Goal: Book appointment/travel/reservation

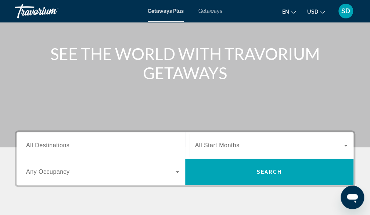
scroll to position [110, 0]
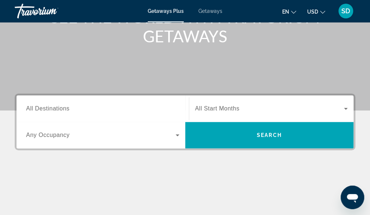
click at [156, 119] on div "Destination All Destinations" at bounding box center [102, 108] width 165 height 26
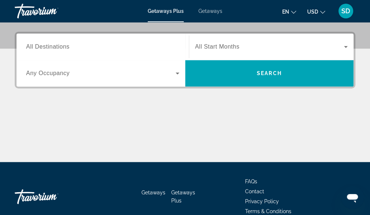
scroll to position [179, 0]
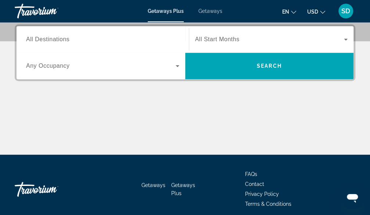
click at [66, 44] on div "Search widget" at bounding box center [102, 39] width 153 height 21
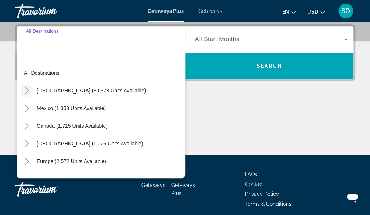
click at [23, 93] on icon "Toggle United States (30,378 units available)" at bounding box center [26, 90] width 7 height 7
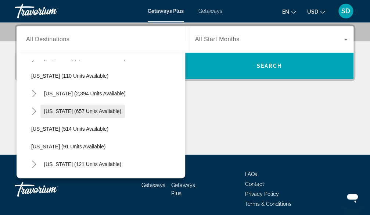
scroll to position [331, 0]
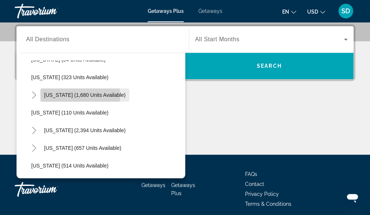
click at [55, 95] on span "[US_STATE] (1,680 units available)" at bounding box center [85, 95] width 82 height 6
type input "**********"
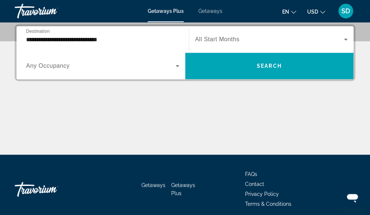
click at [35, 36] on input "**********" at bounding box center [102, 39] width 153 height 9
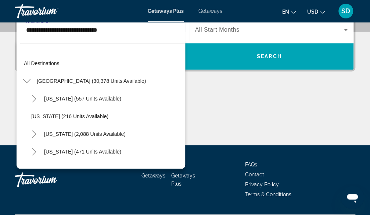
scroll to position [308, 0]
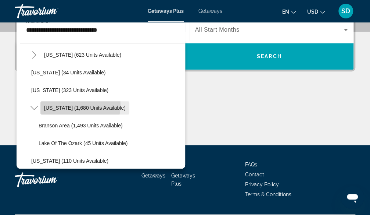
click at [66, 104] on span "Search widget" at bounding box center [84, 108] width 89 height 18
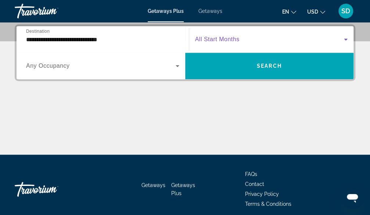
click at [212, 35] on span "Search widget" at bounding box center [269, 39] width 149 height 9
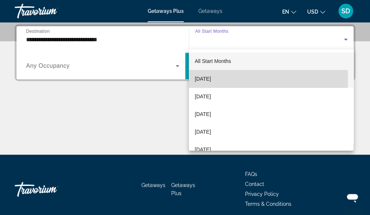
click at [208, 79] on span "[DATE]" at bounding box center [203, 78] width 16 height 9
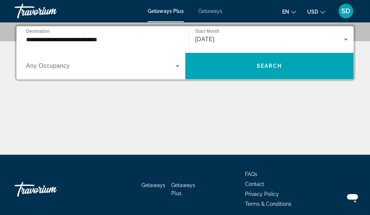
click at [62, 64] on span "Any Occupancy" at bounding box center [48, 65] width 44 height 6
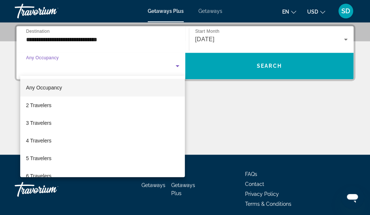
click at [73, 90] on mat-option "Any Occupancy" at bounding box center [102, 88] width 165 height 18
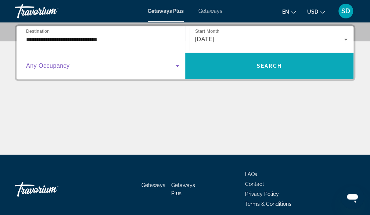
click at [288, 60] on span "Search widget" at bounding box center [269, 66] width 169 height 18
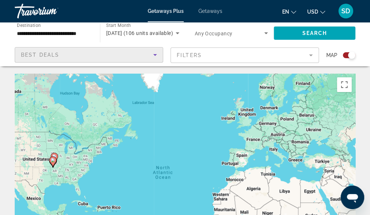
click at [157, 53] on icon "Sort by" at bounding box center [155, 54] width 9 height 9
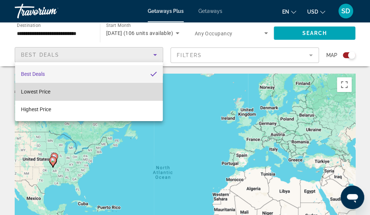
click at [121, 87] on mat-option "Lowest Price" at bounding box center [89, 92] width 148 height 18
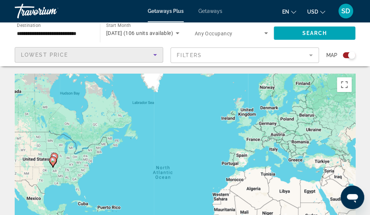
scroll to position [37, 0]
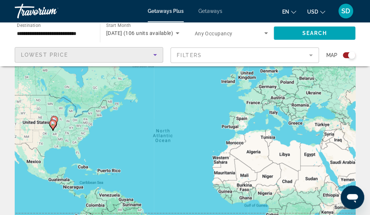
click at [342, 56] on div "Search widget" at bounding box center [346, 55] width 18 height 6
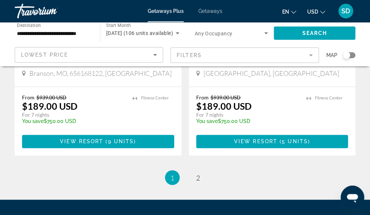
scroll to position [1506, 0]
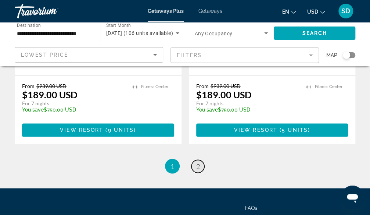
click at [203, 159] on link "page 2" at bounding box center [197, 165] width 13 height 13
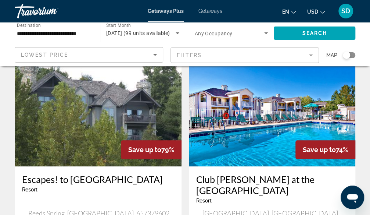
scroll to position [37, 0]
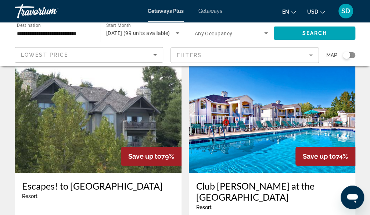
click at [118, 100] on img "Main content" at bounding box center [98, 114] width 167 height 118
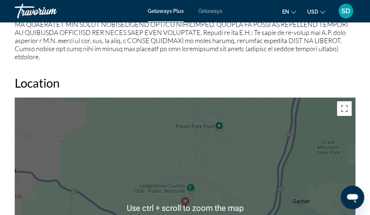
scroll to position [1102, 0]
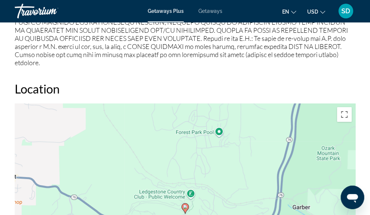
click at [169, 10] on span "Getaways Plus" at bounding box center [166, 11] width 36 height 6
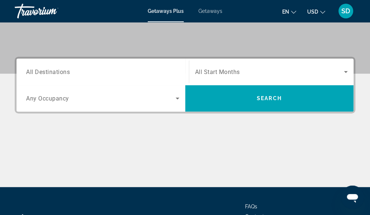
scroll to position [184, 0]
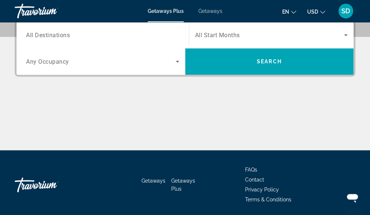
click at [212, 8] on span "Getaways" at bounding box center [210, 11] width 24 height 6
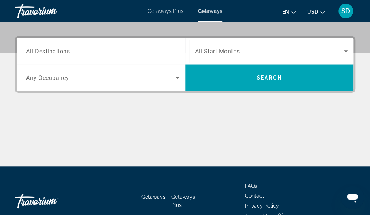
scroll to position [184, 0]
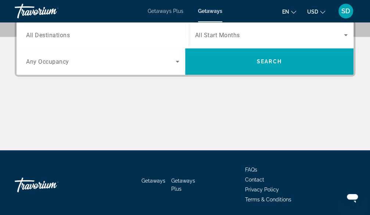
click at [52, 64] on span "Any Occupancy" at bounding box center [47, 61] width 43 height 7
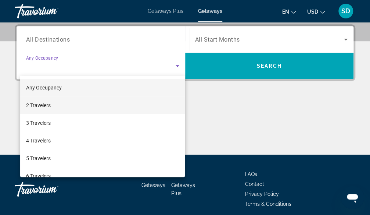
click at [42, 103] on span "2 Travelers" at bounding box center [38, 105] width 25 height 9
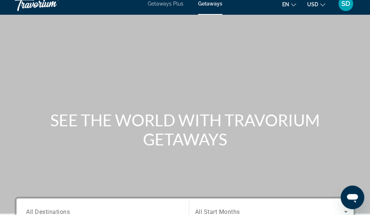
scroll to position [0, 0]
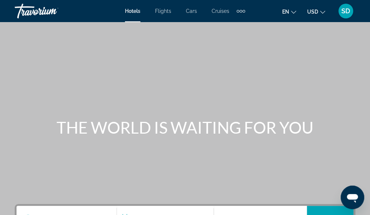
click at [165, 10] on span "Flights" at bounding box center [163, 11] width 16 height 6
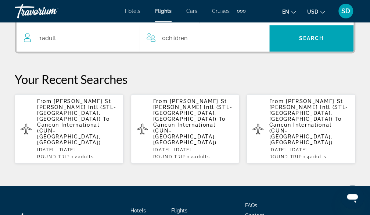
scroll to position [220, 0]
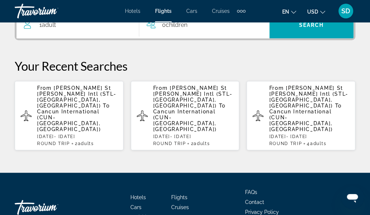
drag, startPoint x: 317, startPoint y: 101, endPoint x: 337, endPoint y: 112, distance: 22.3
click at [337, 134] on p "Thu, 02 Oct - Sun, 05 Oct" at bounding box center [309, 136] width 80 height 5
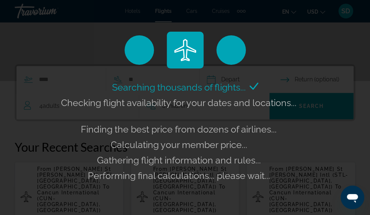
scroll to position [134, 0]
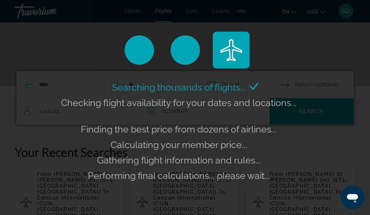
click at [61, 52] on div "Searching thousands of flights... Checking flight availability for your dates a…" at bounding box center [185, 107] width 370 height 215
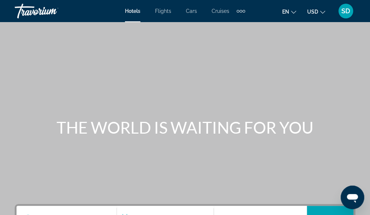
click at [220, 8] on span "Cruises" at bounding box center [221, 11] width 18 height 6
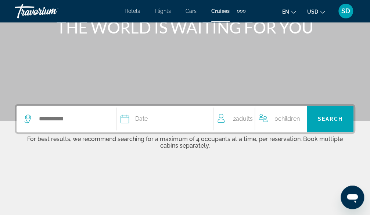
scroll to position [73, 0]
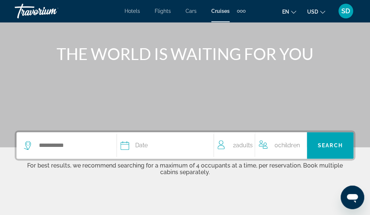
click at [239, 10] on div "Extra navigation items" at bounding box center [241, 11] width 8 height 11
click at [237, 23] on span "Activities" at bounding box center [228, 25] width 21 height 6
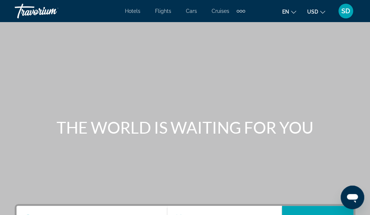
click at [240, 11] on div "Extra navigation items" at bounding box center [241, 11] width 3 height 3
click at [230, 24] on span "Activities" at bounding box center [227, 25] width 23 height 6
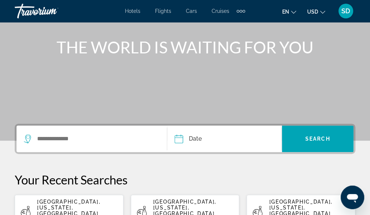
scroll to position [73, 0]
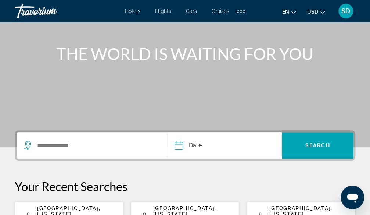
click at [347, 10] on span "SD" at bounding box center [345, 10] width 9 height 7
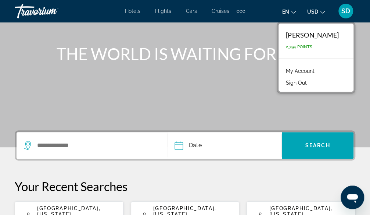
click at [301, 85] on button "Sign Out" at bounding box center [296, 83] width 28 height 10
